Goal: Task Accomplishment & Management: Manage account settings

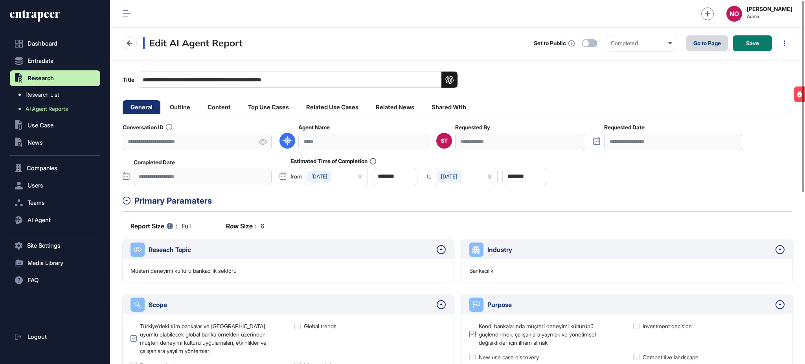
click at [705, 44] on link "Go to Page" at bounding box center [708, 43] width 42 height 16
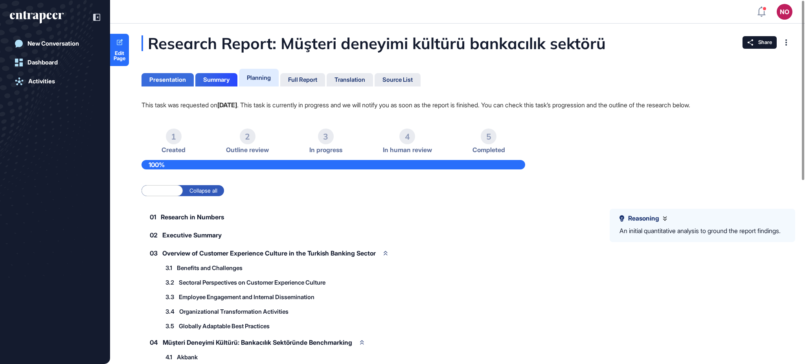
click at [195, 83] on div "Presentation" at bounding box center [216, 79] width 42 height 13
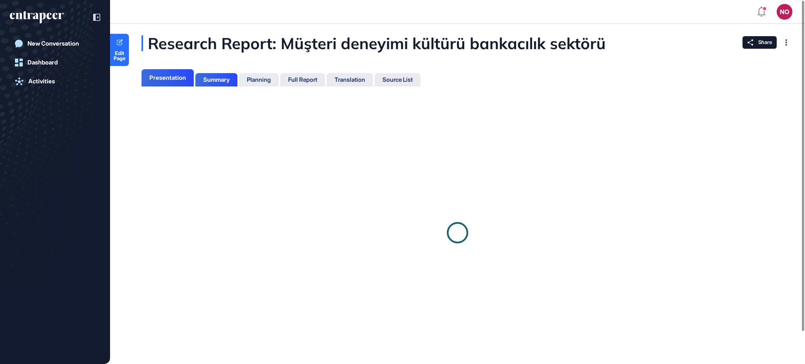
scroll to position [3, 0]
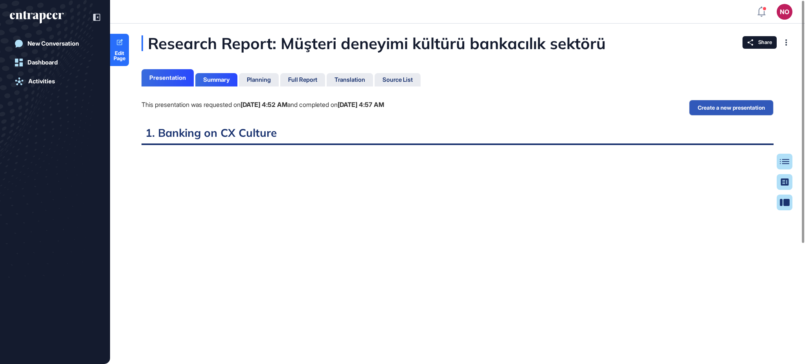
scroll to position [3, 0]
click at [215, 86] on div "Summary" at bounding box center [216, 79] width 42 height 13
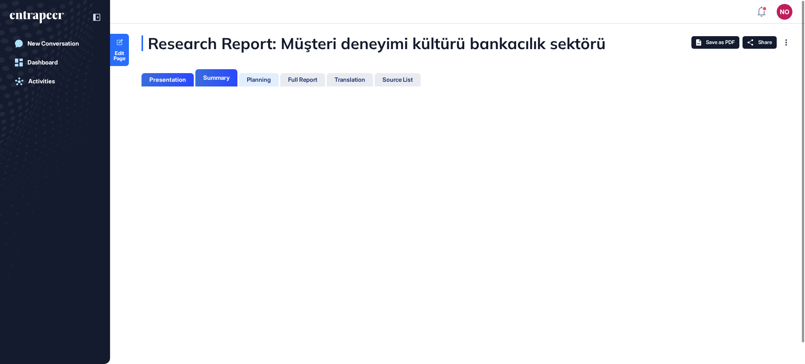
scroll to position [3, 0]
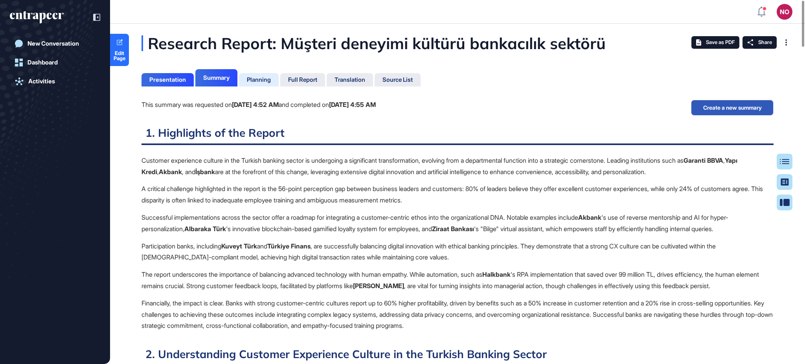
scroll to position [325, 2]
click at [250, 80] on div "Planning" at bounding box center [259, 79] width 24 height 7
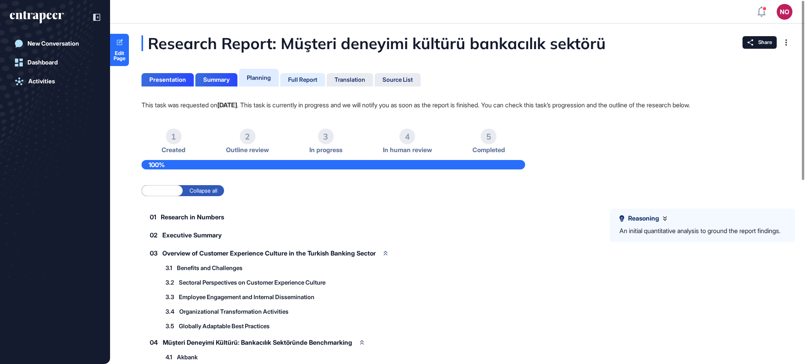
click at [299, 82] on div "Full Report" at bounding box center [302, 79] width 29 height 7
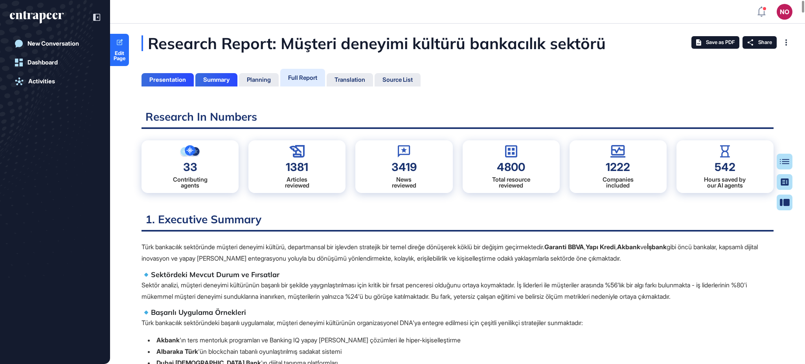
scroll to position [325, 2]
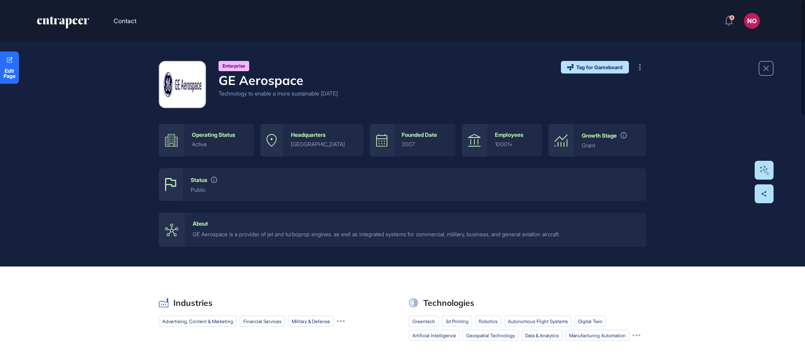
click at [230, 79] on h4 "GE Aerospace" at bounding box center [278, 80] width 119 height 15
copy h4 "GE Aerospace"
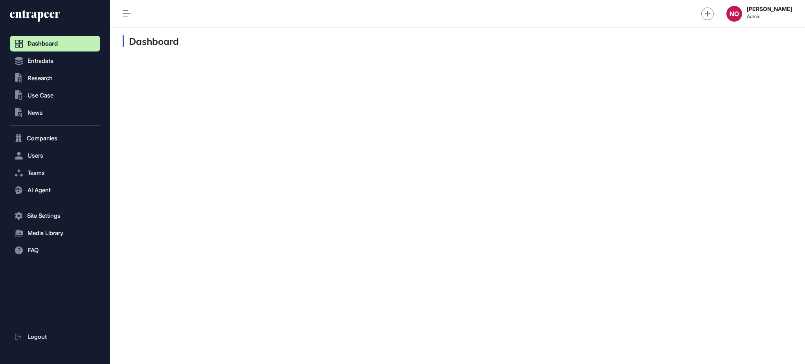
scroll to position [0, 0]
click at [60, 131] on button "Entradata" at bounding box center [55, 139] width 90 height 16
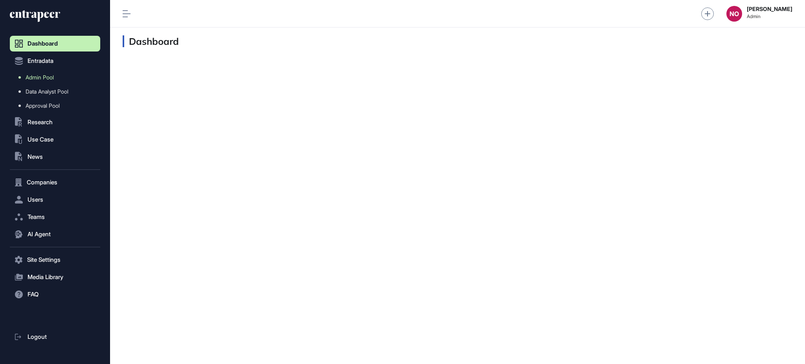
click at [60, 76] on link "Admin Pool" at bounding box center [57, 77] width 87 height 14
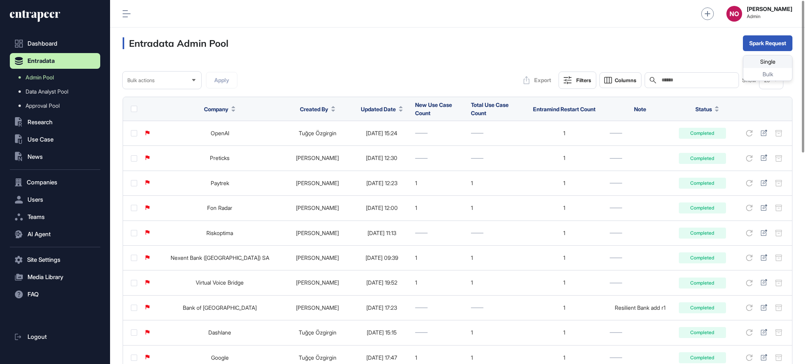
click at [766, 68] on div "Single" at bounding box center [768, 74] width 49 height 13
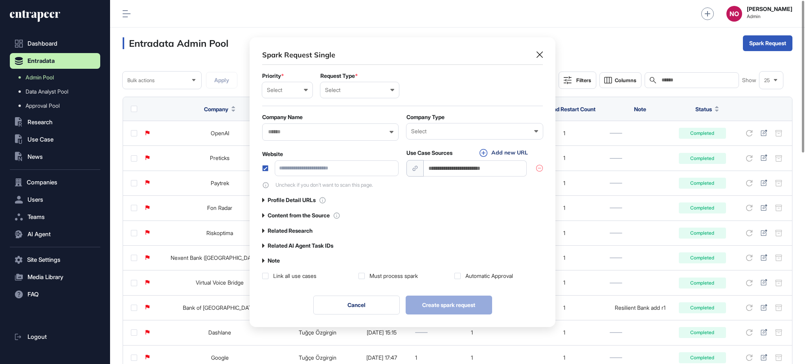
scroll to position [0, 3]
click at [538, 56] on icon at bounding box center [540, 55] width 6 height 6
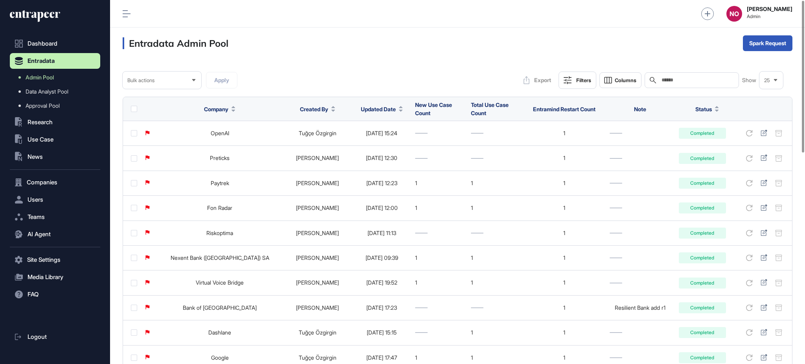
click at [700, 84] on div "Search" at bounding box center [692, 80] width 94 height 16
paste input "**********"
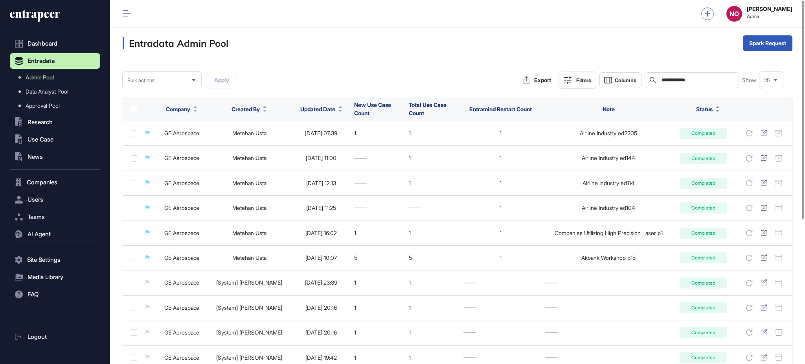
type input "**********"
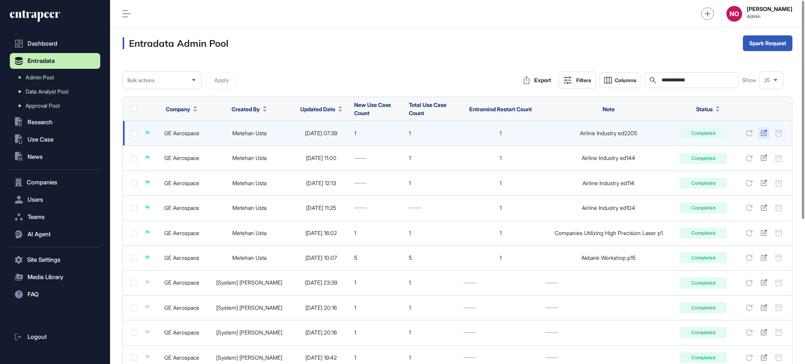
click at [767, 135] on icon at bounding box center [764, 133] width 7 height 6
click at [763, 138] on div at bounding box center [764, 133] width 11 height 12
click at [762, 131] on icon at bounding box center [764, 133] width 7 height 6
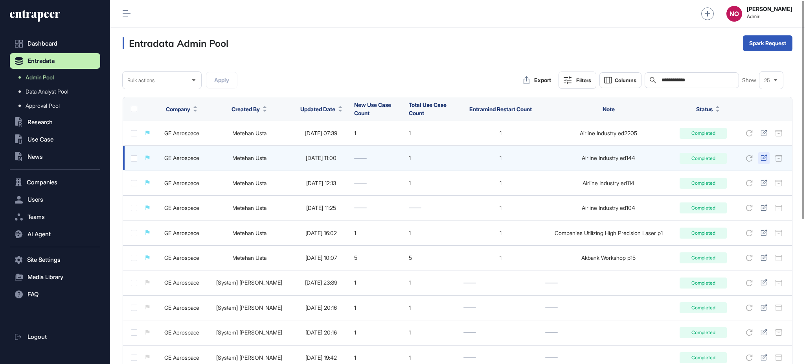
click at [765, 159] on icon at bounding box center [764, 158] width 7 height 6
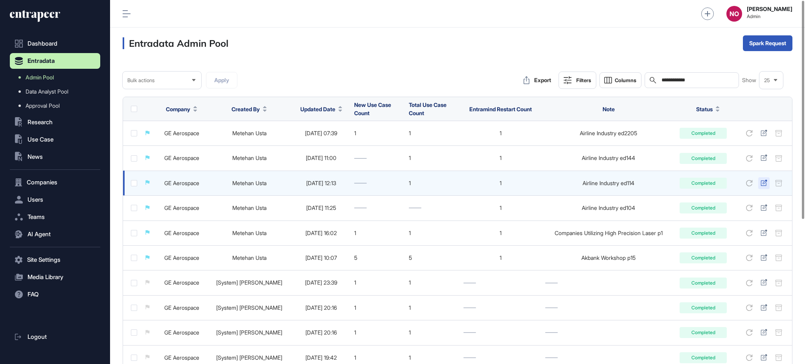
click at [761, 185] on icon at bounding box center [764, 183] width 6 height 6
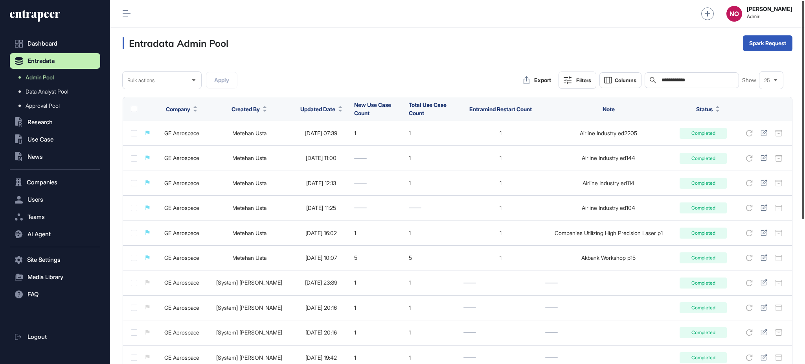
drag, startPoint x: 805, startPoint y: 159, endPoint x: 804, endPoint y: 102, distance: 57.0
click at [804, 102] on div at bounding box center [803, 110] width 2 height 218
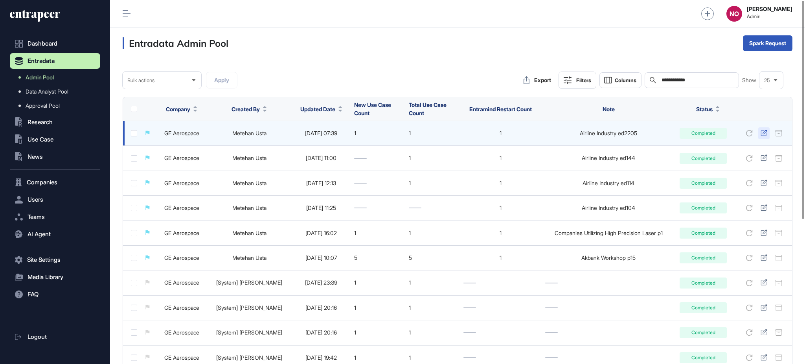
click at [768, 132] on div at bounding box center [764, 133] width 11 height 12
click at [761, 135] on icon at bounding box center [764, 133] width 7 height 6
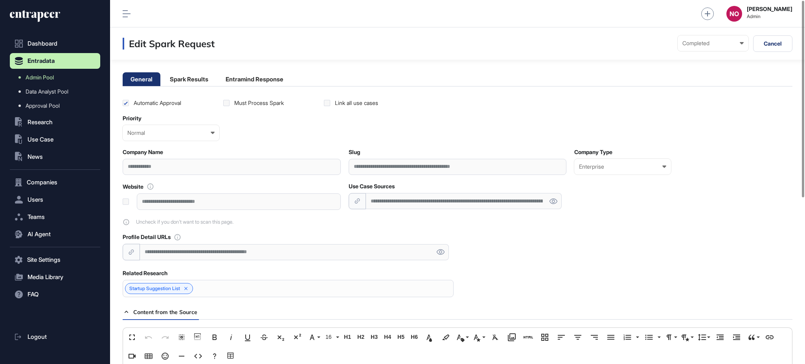
click at [581, 237] on div "**********" at bounding box center [458, 248] width 670 height 29
click at [581, 222] on div "**********" at bounding box center [458, 204] width 670 height 43
click at [218, 78] on li "Spark Results" at bounding box center [255, 79] width 74 height 14
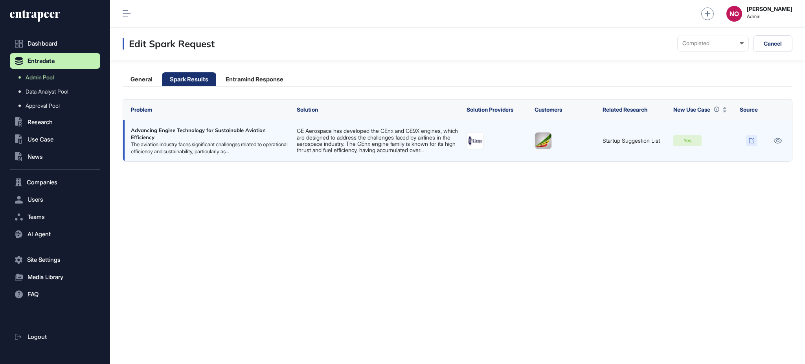
click at [754, 140] on icon at bounding box center [753, 139] width 2 height 2
click at [384, 138] on link "GE Aerospace has developed the GEnx and GE9X engines, which are designed to add…" at bounding box center [377, 140] width 161 height 26
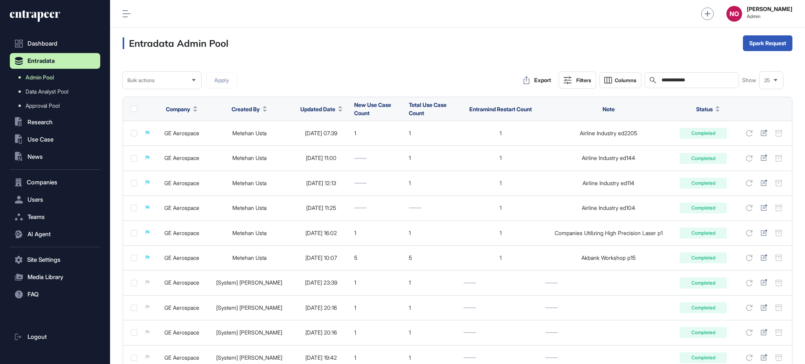
click at [53, 79] on span "Admin Pool" at bounding box center [40, 77] width 28 height 6
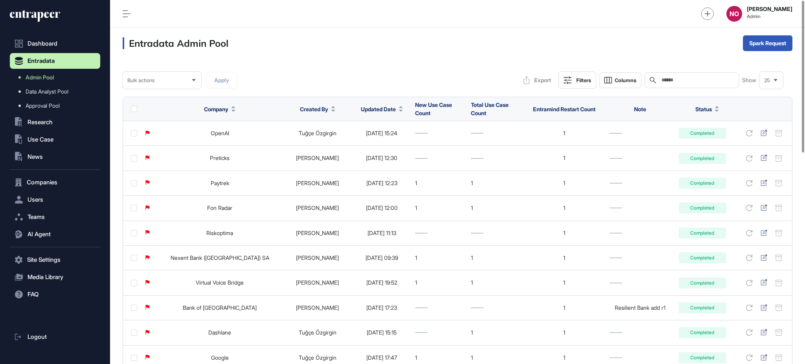
click at [361, 104] on div "Updated Date" at bounding box center [382, 109] width 42 height 15
click at [361, 111] on span "Updated Date" at bounding box center [378, 109] width 35 height 8
click at [363, 141] on span "Sort Descending" at bounding box center [365, 142] width 31 height 7
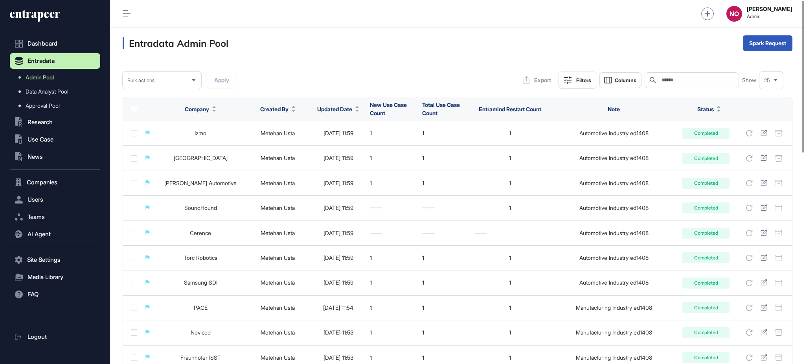
click at [701, 77] on input "text" at bounding box center [697, 80] width 73 height 6
paste input "**********"
type input "**********"
click at [701, 77] on input "**********" at bounding box center [697, 80] width 74 height 6
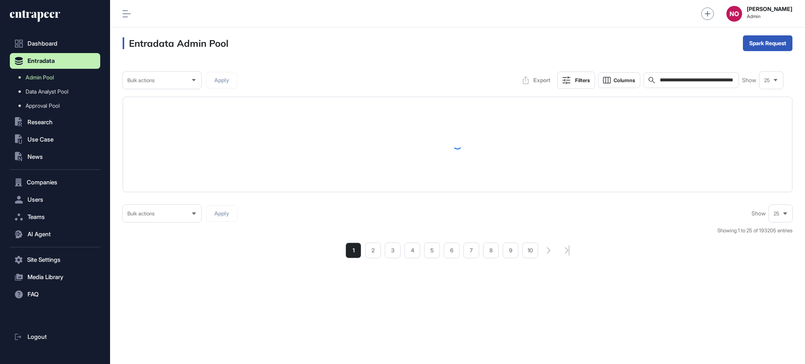
click at [701, 77] on input "**********" at bounding box center [697, 80] width 74 height 6
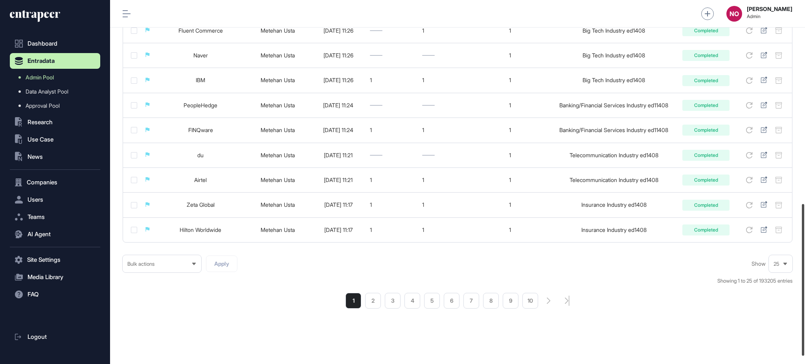
scroll to position [507, 0]
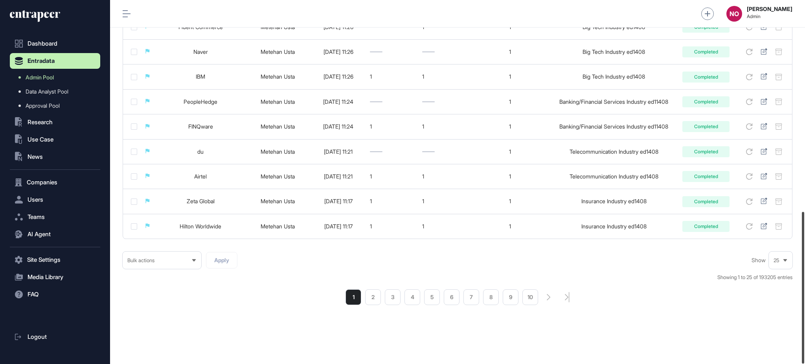
drag, startPoint x: 805, startPoint y: 99, endPoint x: 805, endPoint y: 311, distance: 211.6
click at [805, 311] on div at bounding box center [803, 288] width 2 height 152
click at [370, 299] on li "2" at bounding box center [373, 297] width 16 height 16
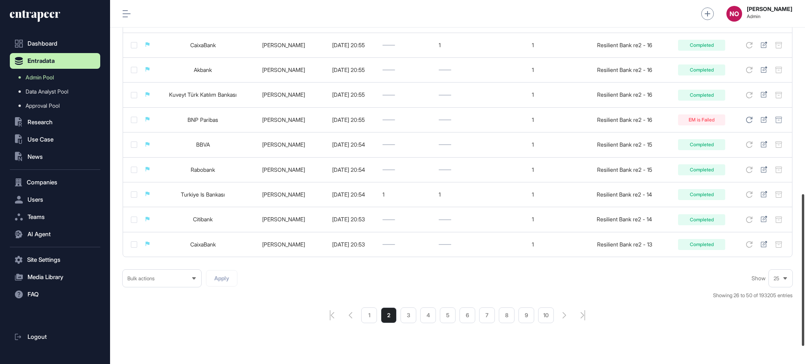
scroll to position [507, 0]
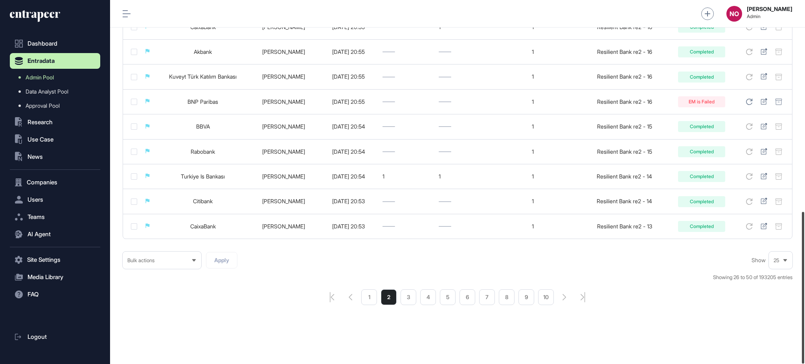
drag, startPoint x: 805, startPoint y: 65, endPoint x: 805, endPoint y: 325, distance: 259.6
click at [805, 325] on div at bounding box center [803, 288] width 2 height 152
click at [435, 298] on li "4" at bounding box center [428, 297] width 16 height 16
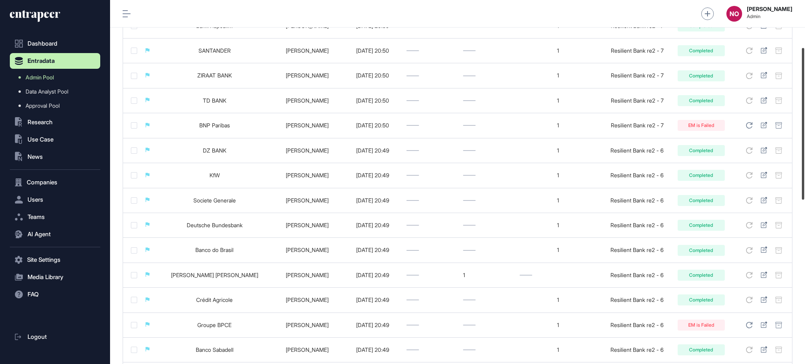
scroll to position [507, 0]
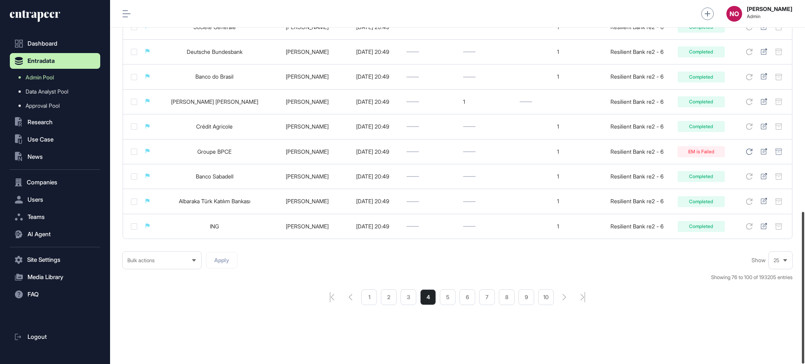
drag, startPoint x: 805, startPoint y: 85, endPoint x: 805, endPoint y: 326, distance: 241.1
click at [805, 326] on div at bounding box center [803, 288] width 2 height 152
click at [510, 298] on li "8" at bounding box center [507, 297] width 16 height 16
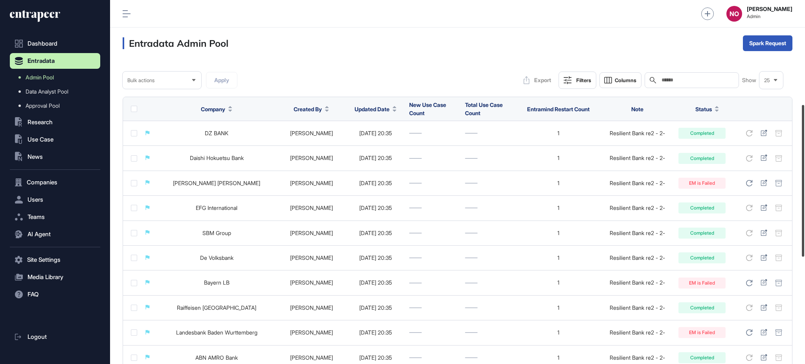
scroll to position [507, 0]
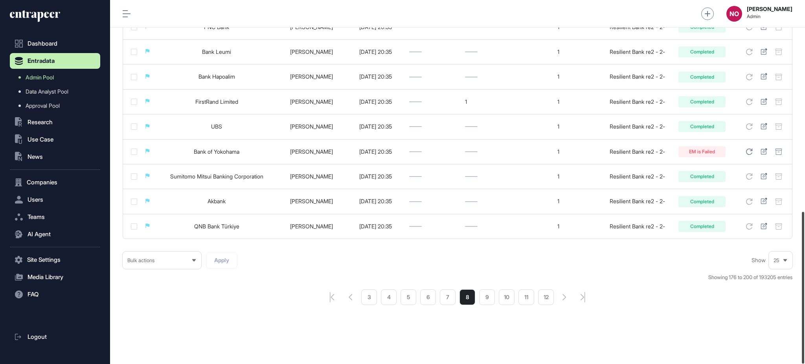
drag, startPoint x: 805, startPoint y: 168, endPoint x: 805, endPoint y: 323, distance: 155.0
click at [805, 323] on div at bounding box center [803, 288] width 2 height 152
click at [548, 298] on li "12" at bounding box center [546, 297] width 16 height 16
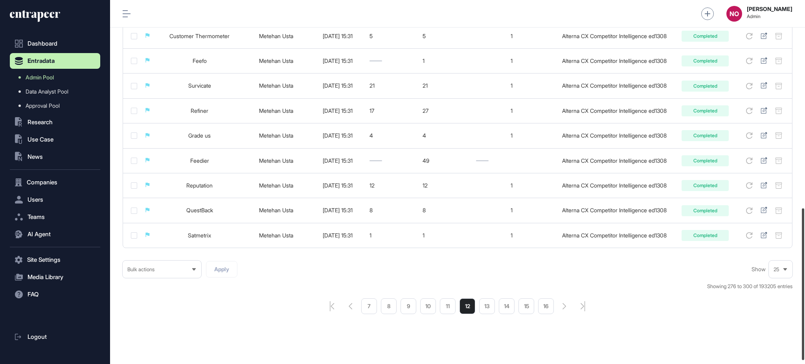
scroll to position [498, 0]
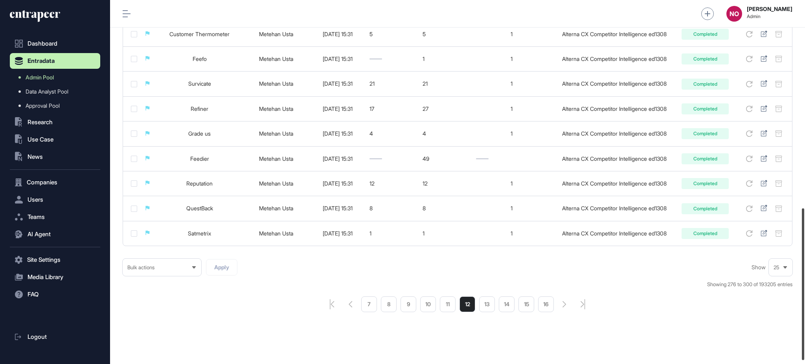
drag, startPoint x: 805, startPoint y: 107, endPoint x: 802, endPoint y: 314, distance: 207.7
click at [802, 314] on div at bounding box center [803, 284] width 2 height 152
click at [529, 309] on li "15" at bounding box center [527, 305] width 16 height 16
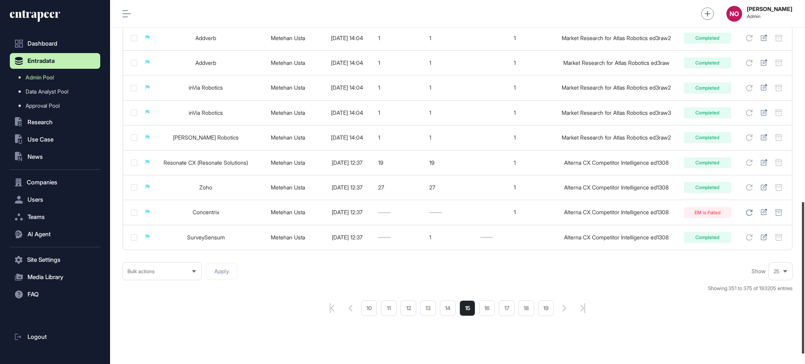
scroll to position [507, 0]
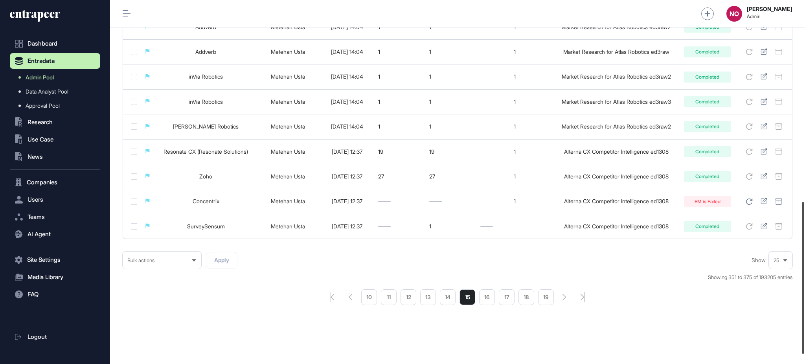
drag, startPoint x: 805, startPoint y: 127, endPoint x: 805, endPoint y: 341, distance: 213.9
click at [805, 341] on div at bounding box center [803, 278] width 2 height 152
click at [528, 299] on li "18" at bounding box center [527, 297] width 16 height 16
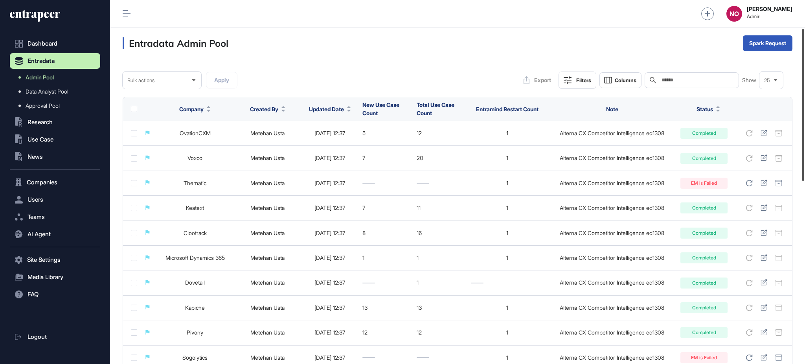
scroll to position [507, 0]
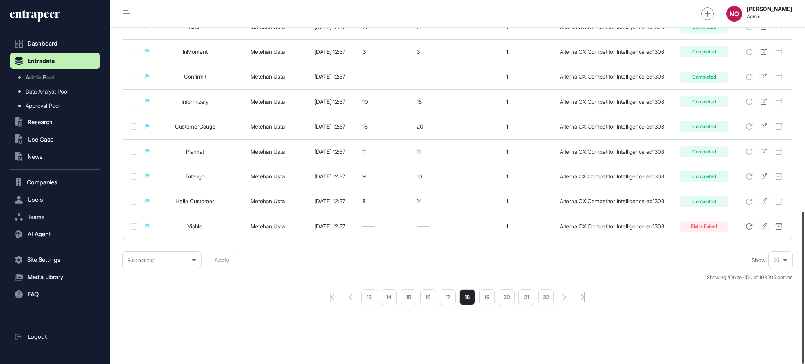
drag, startPoint x: 805, startPoint y: 147, endPoint x: 805, endPoint y: 389, distance: 242.3
click at [805, 364] on html "Dashboard Entradata Admin Pool Data Analyst Pool Approval Pool .st0{fill:curren…" at bounding box center [402, 213] width 805 height 427
click at [525, 302] on li "21" at bounding box center [527, 297] width 16 height 16
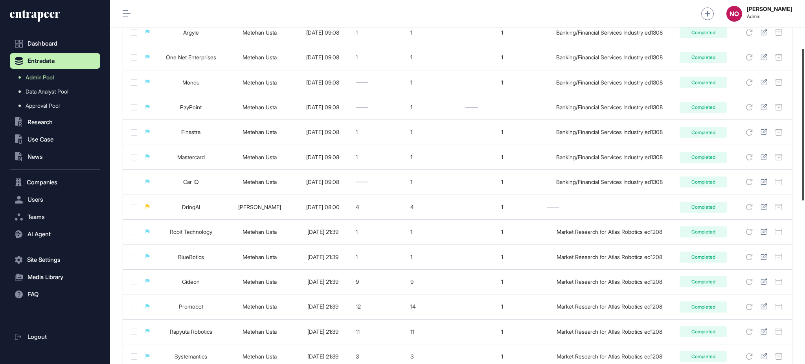
scroll to position [507, 0]
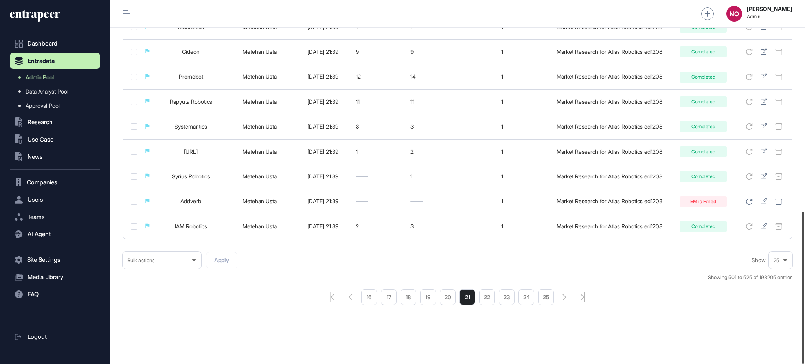
drag, startPoint x: 805, startPoint y: 95, endPoint x: 805, endPoint y: 330, distance: 234.8
click at [805, 330] on div at bounding box center [803, 288] width 2 height 152
click at [526, 302] on li "24" at bounding box center [527, 297] width 16 height 16
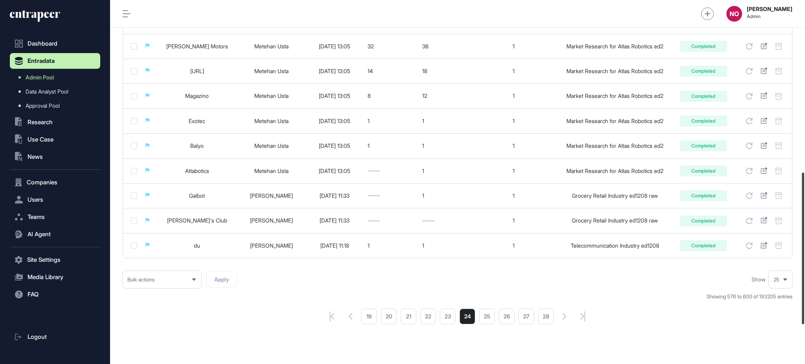
scroll to position [507, 0]
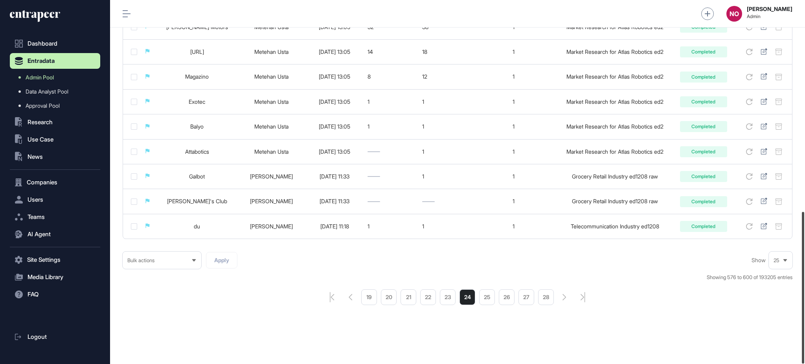
drag, startPoint x: 805, startPoint y: 142, endPoint x: 805, endPoint y: 383, distance: 240.7
click at [805, 364] on html "Dashboard Entradata Admin Pool Data Analyst Pool Approval Pool .st0{fill:curren…" at bounding box center [402, 213] width 805 height 427
click at [547, 300] on li "28" at bounding box center [546, 297] width 16 height 16
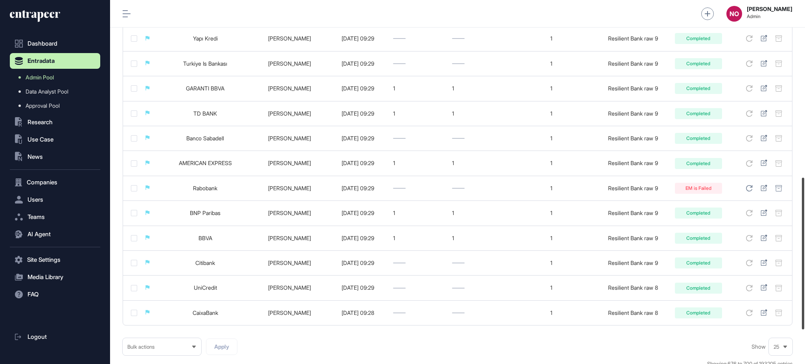
scroll to position [417, 0]
drag, startPoint x: 805, startPoint y: 113, endPoint x: 805, endPoint y: 287, distance: 173.8
click at [805, 287] on div at bounding box center [803, 251] width 2 height 152
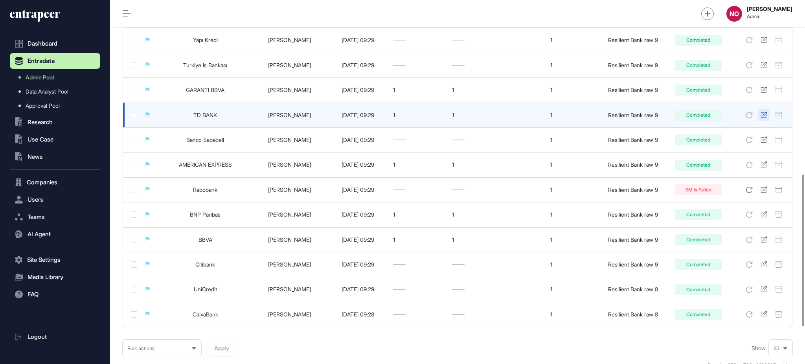
click at [766, 112] on div at bounding box center [764, 115] width 11 height 12
click at [765, 115] on icon at bounding box center [764, 115] width 7 height 6
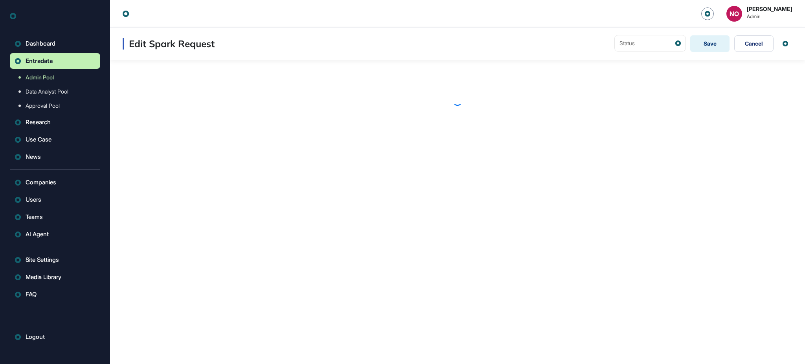
scroll to position [0, 0]
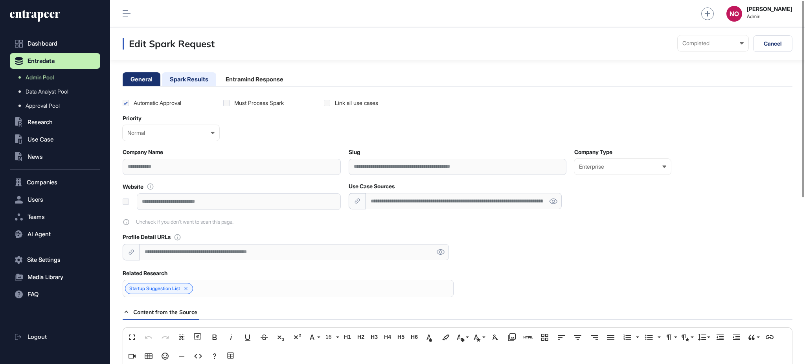
click at [218, 84] on li "Spark Results" at bounding box center [255, 79] width 74 height 14
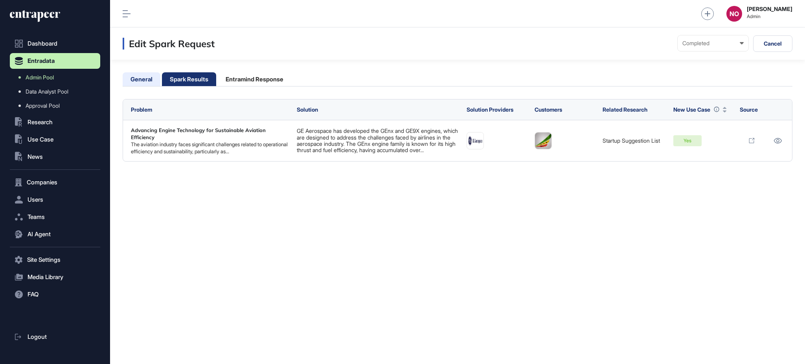
click at [162, 74] on li "General" at bounding box center [189, 79] width 54 height 14
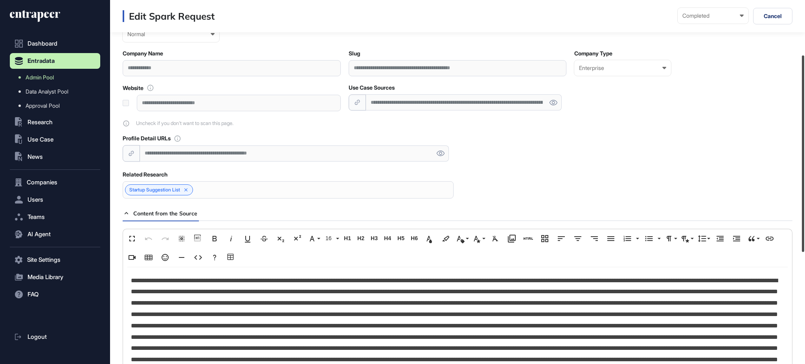
scroll to position [95, 0]
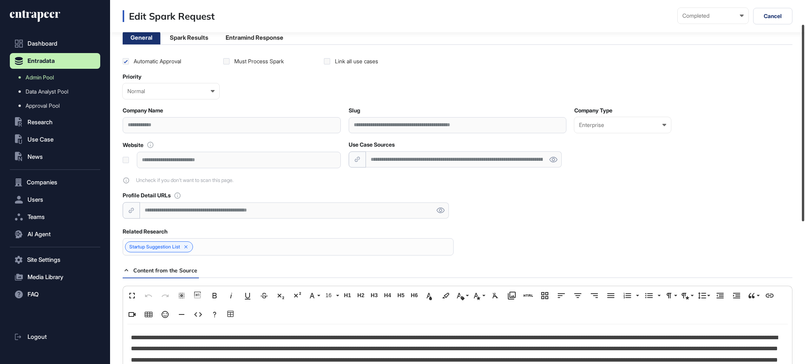
drag, startPoint x: 805, startPoint y: 134, endPoint x: 802, endPoint y: 127, distance: 7.0
click at [802, 127] on div at bounding box center [803, 123] width 2 height 197
click at [218, 37] on li "Spark Results" at bounding box center [255, 38] width 74 height 14
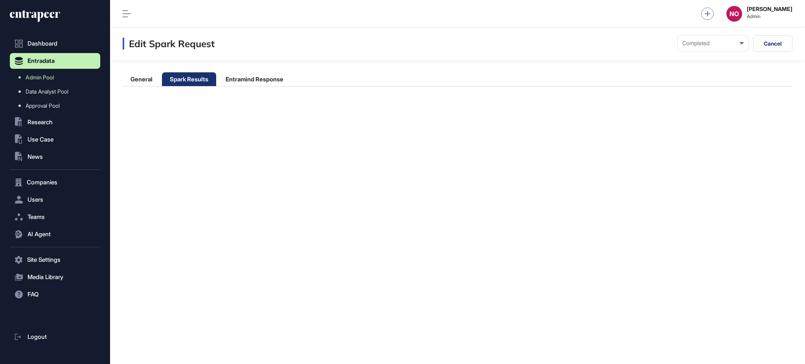
scroll to position [0, 0]
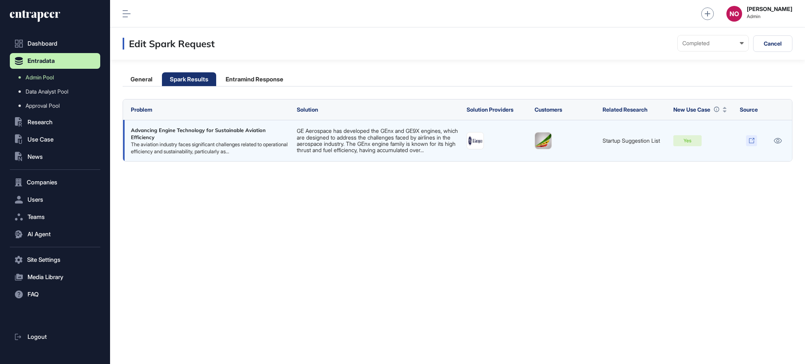
click at [751, 142] on icon at bounding box center [752, 141] width 6 height 6
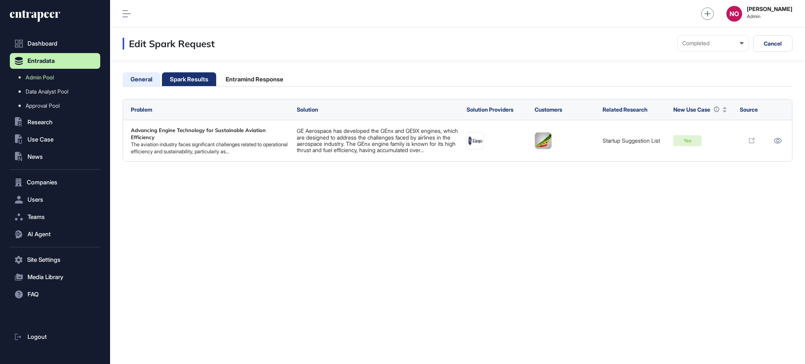
click at [162, 82] on li "General" at bounding box center [189, 79] width 54 height 14
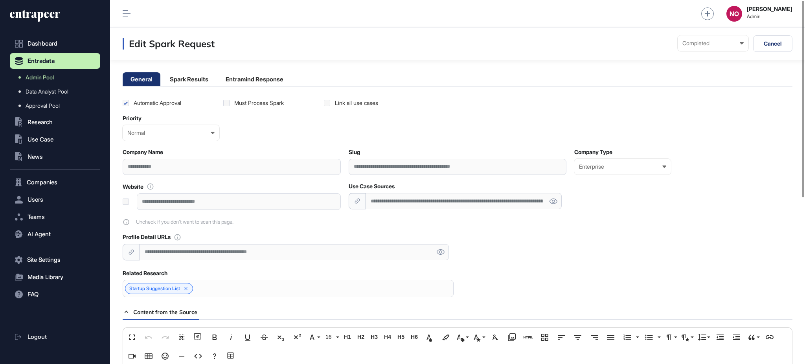
click at [422, 199] on div "**********" at bounding box center [464, 201] width 196 height 16
click at [573, 207] on div "**********" at bounding box center [458, 204] width 670 height 43
click at [555, 202] on icon at bounding box center [553, 202] width 8 height 6
click at [147, 168] on div "**********" at bounding box center [232, 167] width 218 height 16
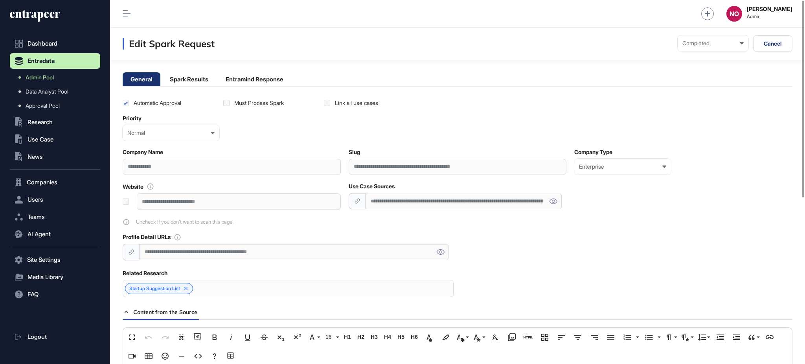
click at [147, 168] on div "**********" at bounding box center [232, 167] width 218 height 16
click at [405, 198] on div "**********" at bounding box center [464, 201] width 196 height 16
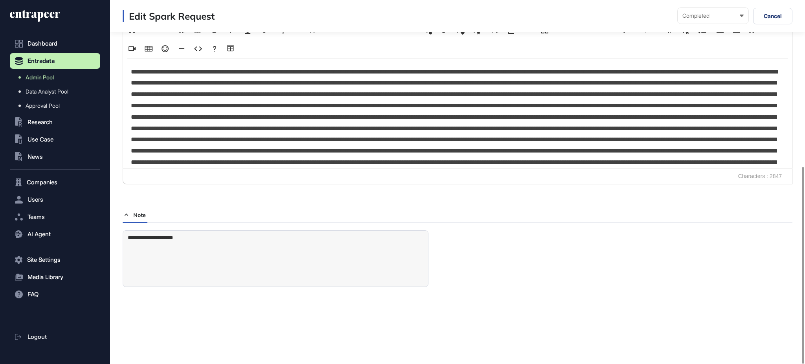
click at [291, 138] on p at bounding box center [455, 145] width 648 height 158
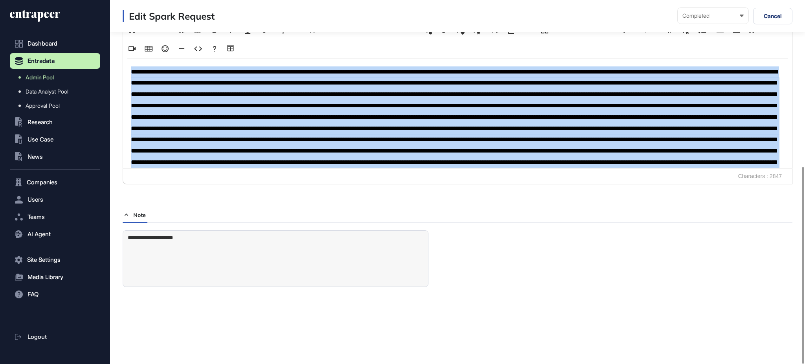
copy p "**********"
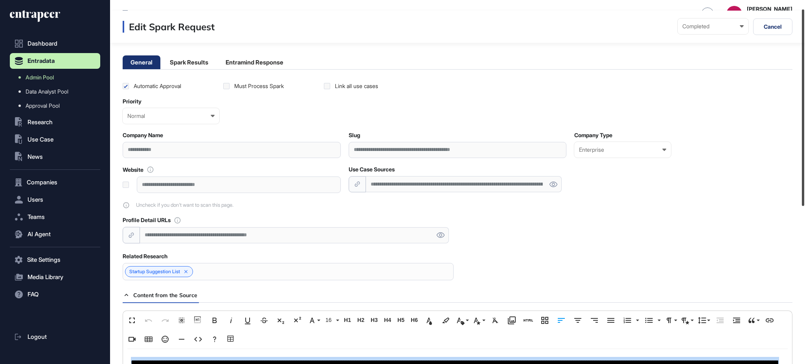
scroll to position [16, 0]
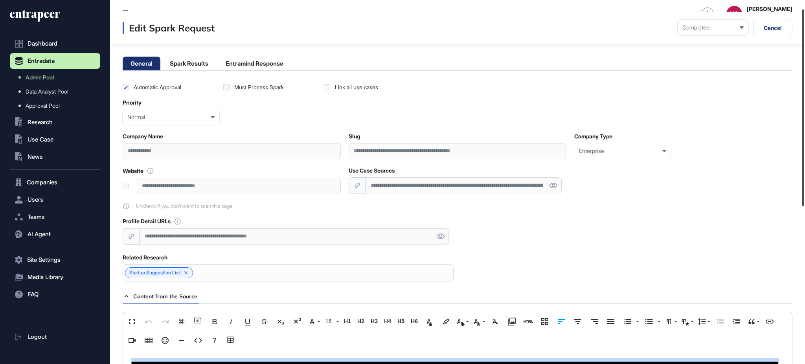
drag, startPoint x: 805, startPoint y: 257, endPoint x: 805, endPoint y: 99, distance: 157.7
click at [805, 99] on div at bounding box center [803, 107] width 2 height 197
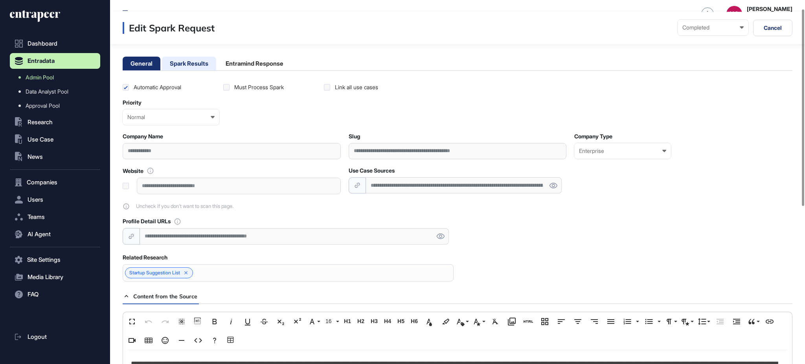
click at [218, 68] on li "Spark Results" at bounding box center [255, 64] width 74 height 14
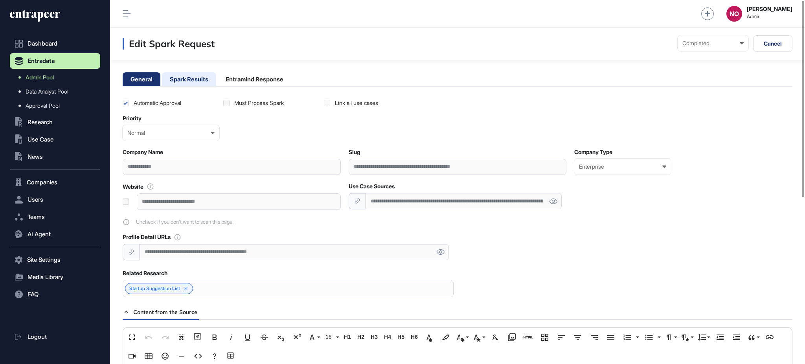
click at [218, 80] on li "Spark Results" at bounding box center [255, 79] width 74 height 14
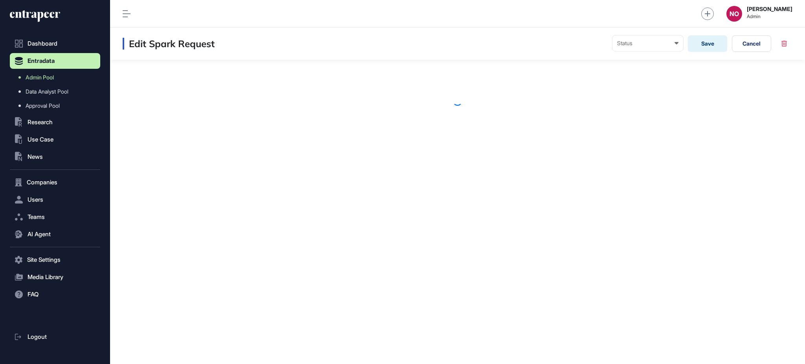
scroll to position [0, 0]
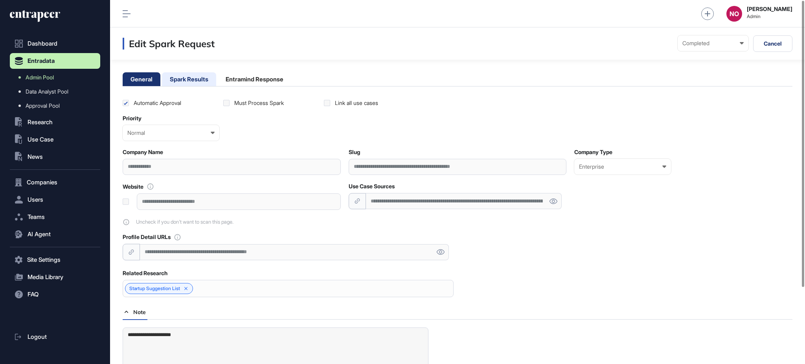
click at [218, 76] on li "Spark Results" at bounding box center [255, 79] width 74 height 14
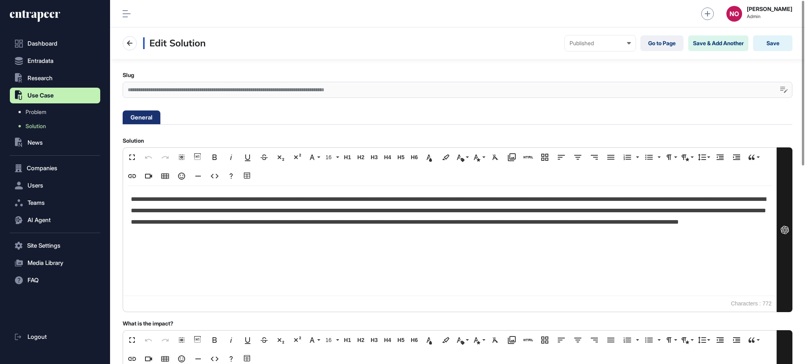
scroll to position [0, 3]
click at [346, 90] on div "**********" at bounding box center [458, 90] width 670 height 16
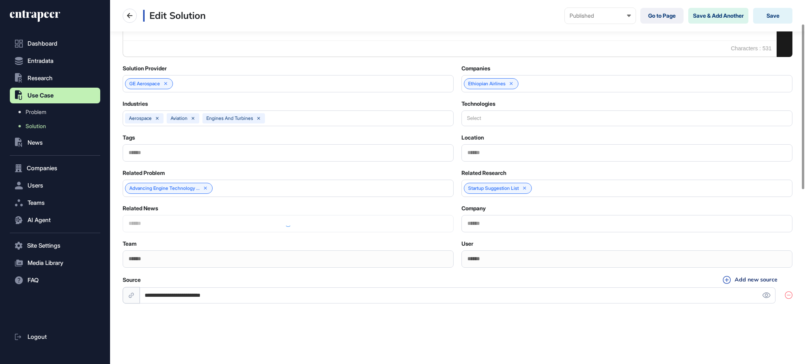
scroll to position [0, 0]
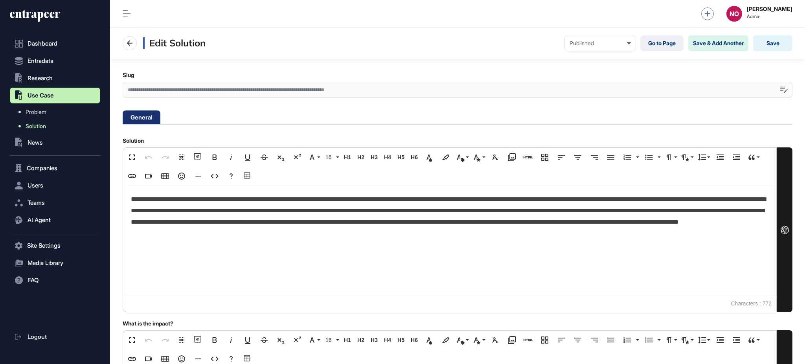
click at [61, 124] on link "Solution" at bounding box center [57, 126] width 87 height 14
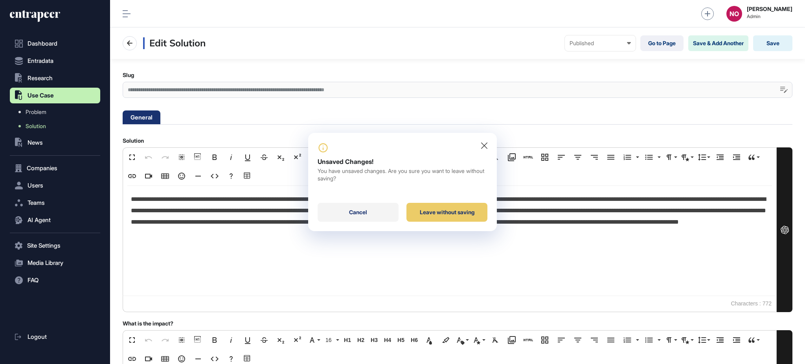
click at [372, 211] on div "Cancel" at bounding box center [358, 212] width 81 height 19
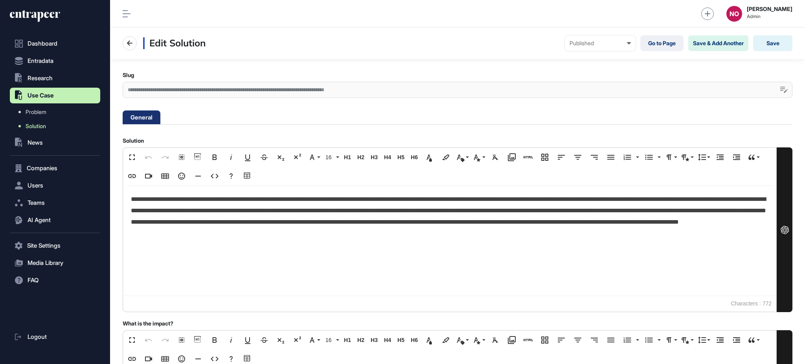
click at [30, 125] on span "Solution" at bounding box center [36, 126] width 20 height 6
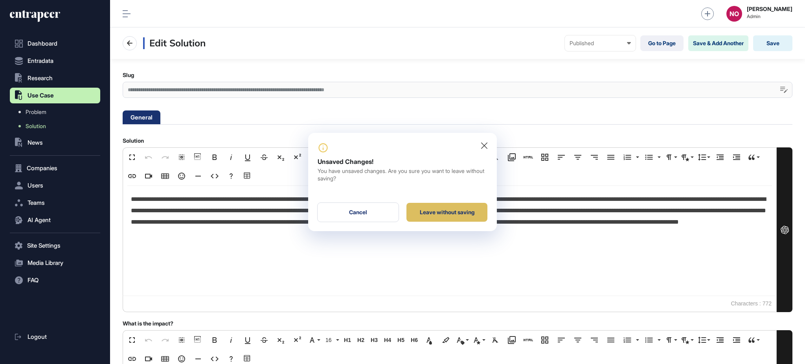
click at [435, 208] on div "Leave without saving" at bounding box center [447, 212] width 81 height 19
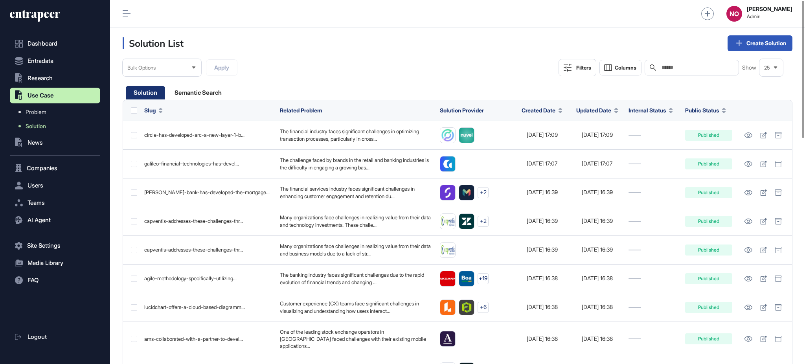
click at [694, 71] on div "Search" at bounding box center [692, 68] width 94 height 16
paste input "**********"
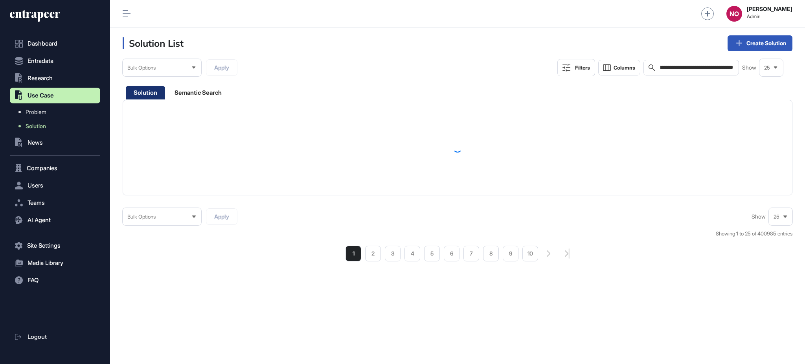
type input "**********"
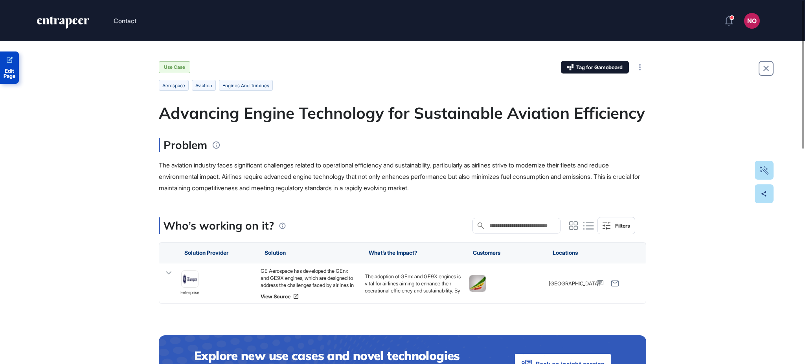
click at [16, 74] on span "Edit Page" at bounding box center [9, 73] width 19 height 10
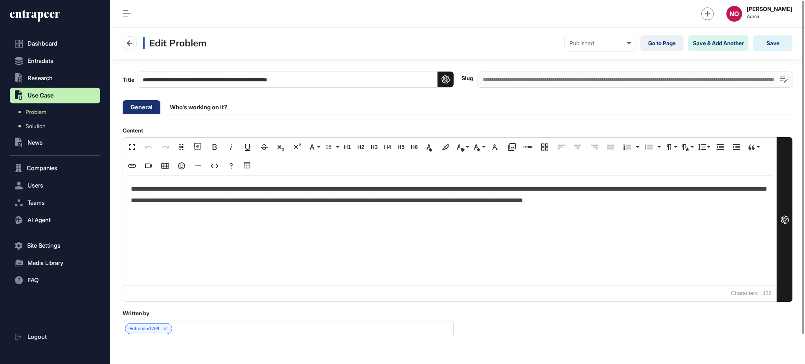
click at [544, 83] on div "**********" at bounding box center [635, 80] width 315 height 16
click at [41, 125] on span "Solution" at bounding box center [36, 126] width 20 height 6
click at [199, 111] on li "Who's working on it?" at bounding box center [198, 107] width 73 height 14
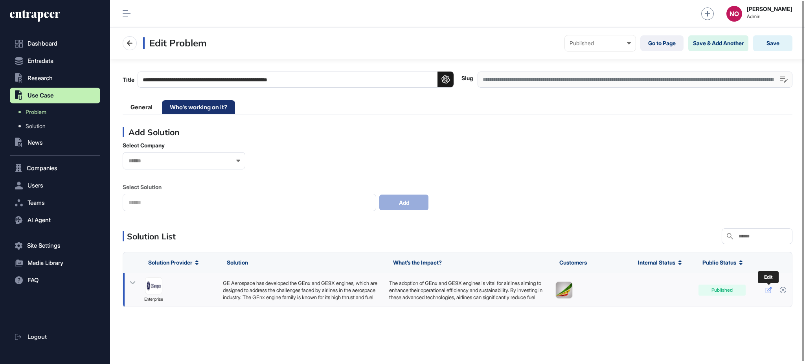
click at [770, 289] on icon at bounding box center [769, 290] width 7 height 6
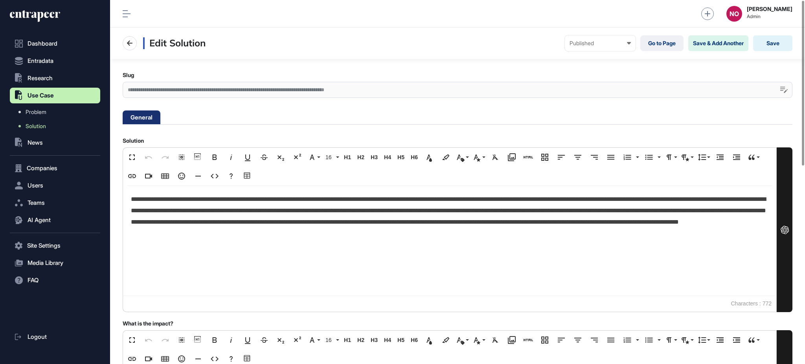
scroll to position [0, 3]
click at [284, 89] on div "**********" at bounding box center [458, 90] width 670 height 16
click at [57, 129] on link "Solution" at bounding box center [57, 126] width 87 height 14
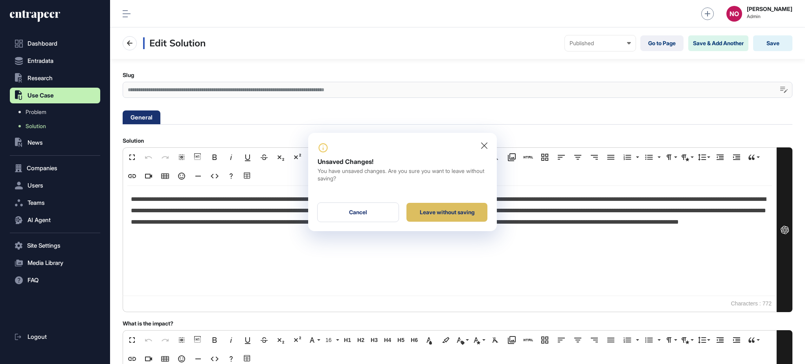
click at [450, 216] on div "Leave without saving" at bounding box center [447, 212] width 81 height 19
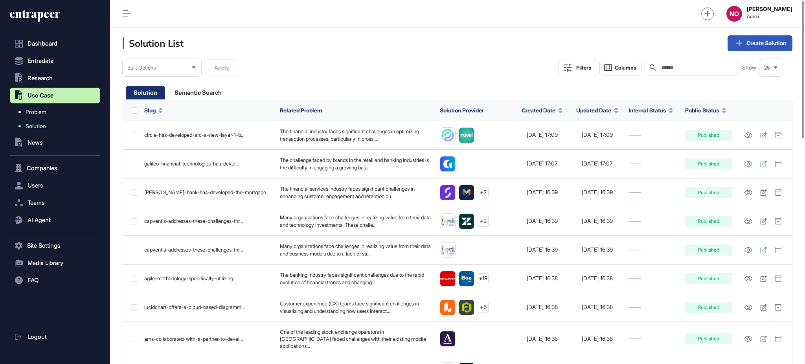
click at [702, 68] on input "text" at bounding box center [697, 67] width 73 height 6
paste input "**********"
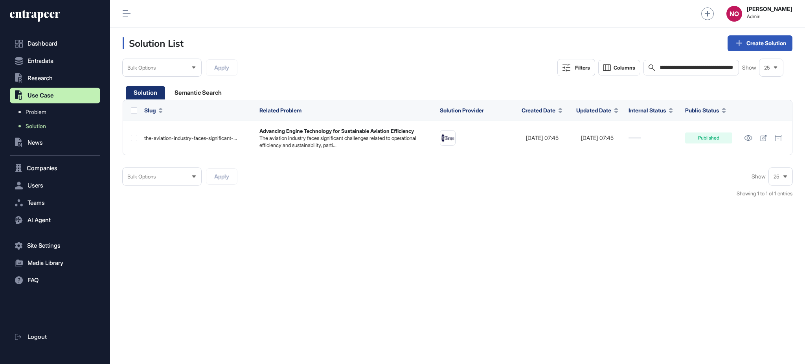
type input "**********"
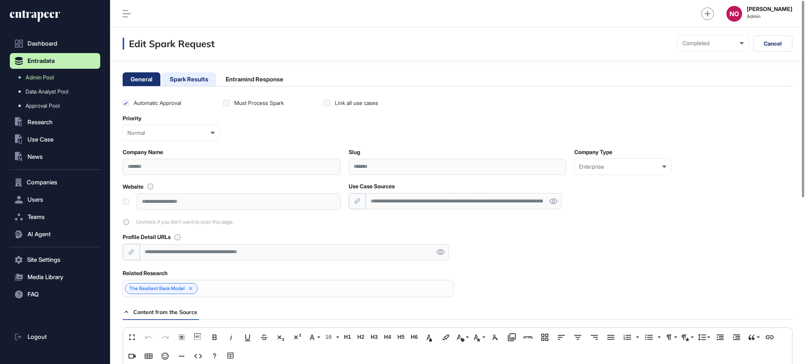
click at [218, 81] on li "Spark Results" at bounding box center [255, 79] width 74 height 14
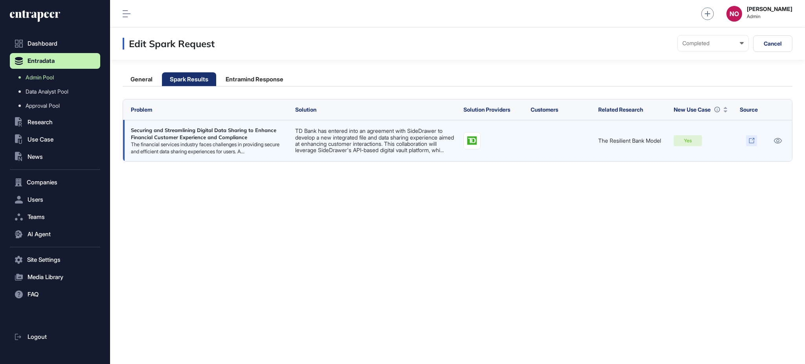
click at [751, 143] on icon at bounding box center [752, 141] width 6 height 6
click at [405, 140] on link "TD Bank has entered into an agreement with SideDrawer to develop a new integrat…" at bounding box center [374, 140] width 159 height 26
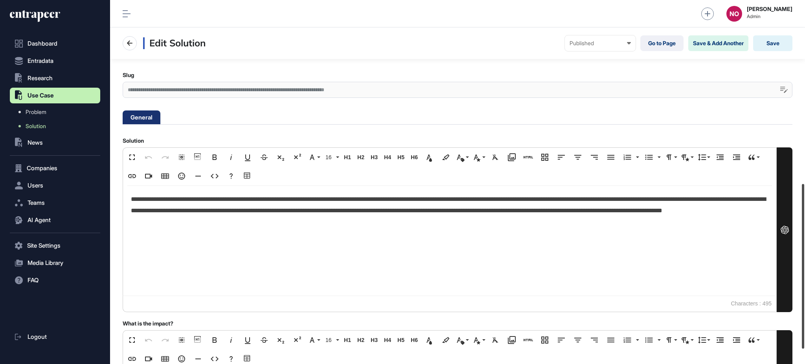
scroll to position [438, 0]
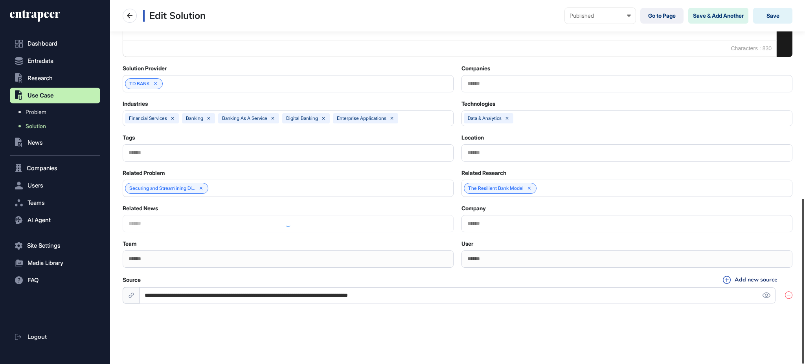
drag, startPoint x: 805, startPoint y: 241, endPoint x: 805, endPoint y: 325, distance: 83.4
click at [805, 325] on div at bounding box center [803, 281] width 2 height 165
